Goal: Information Seeking & Learning: Check status

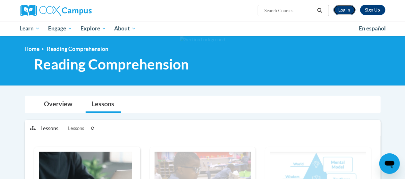
click at [341, 9] on link "Log In" at bounding box center [345, 10] width 22 height 10
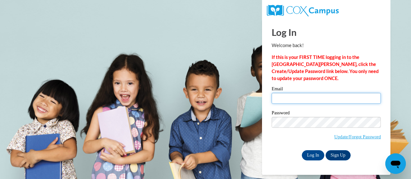
type input "[EMAIL_ADDRESS][PERSON_NAME][DOMAIN_NAME]"
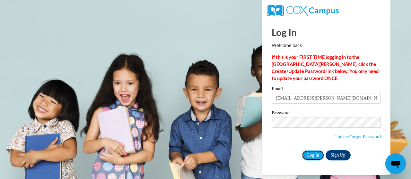
click at [310, 160] on input "Log In" at bounding box center [313, 155] width 22 height 10
click at [310, 156] on input "Log In" at bounding box center [313, 155] width 22 height 10
click at [306, 156] on input "Log In" at bounding box center [313, 155] width 22 height 10
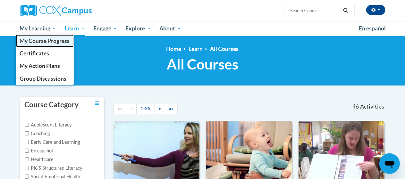
click at [46, 46] on link "My Course Progress" at bounding box center [45, 41] width 58 height 13
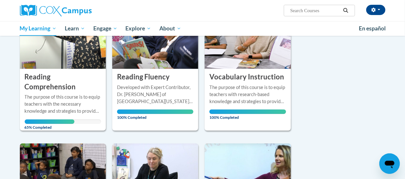
scroll to position [113, 0]
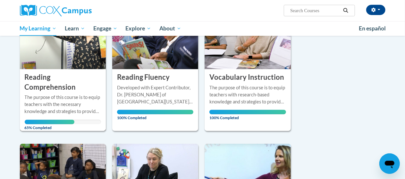
click at [75, 99] on div "The purpose of this course is to equip teachers with the necessary knowledge an…" at bounding box center [63, 104] width 76 height 21
click at [65, 88] on h3 "Reading Comprehension" at bounding box center [63, 83] width 76 height 20
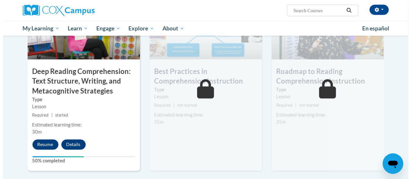
scroll to position [539, 0]
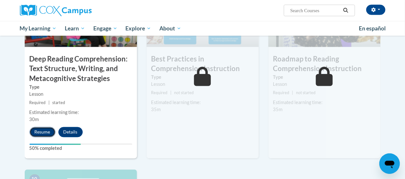
click at [47, 132] on button "Resume" at bounding box center [43, 132] width 26 height 10
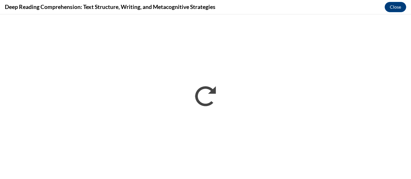
scroll to position [0, 0]
